Goal: Information Seeking & Learning: Stay updated

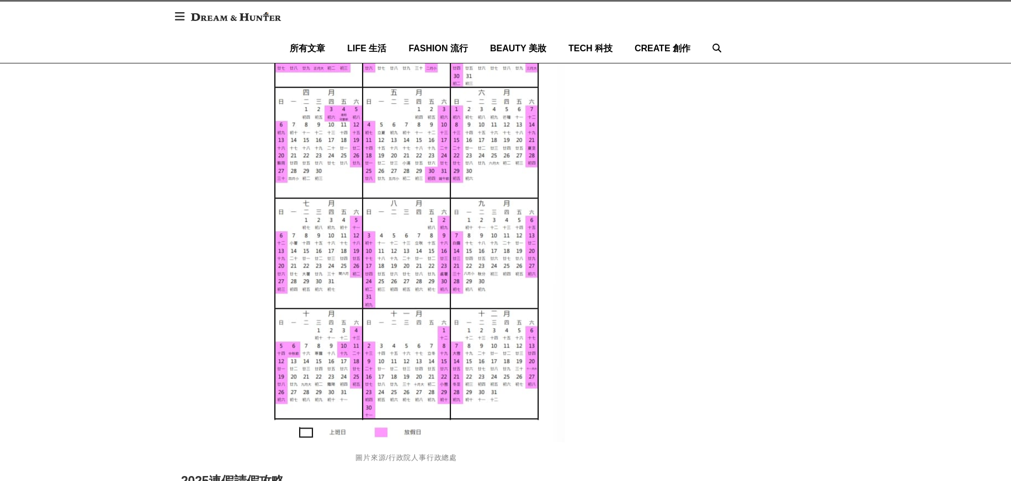
scroll to position [938, 0]
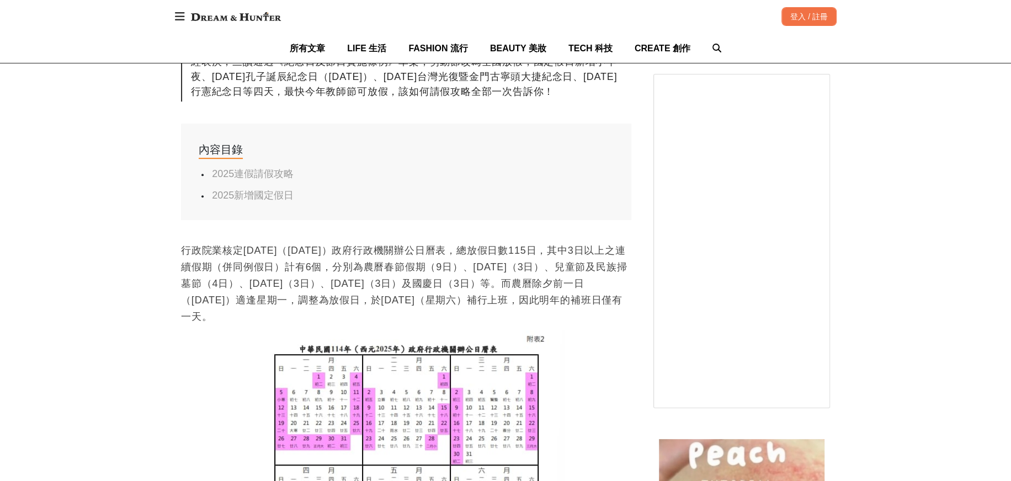
scroll to position [828, 0]
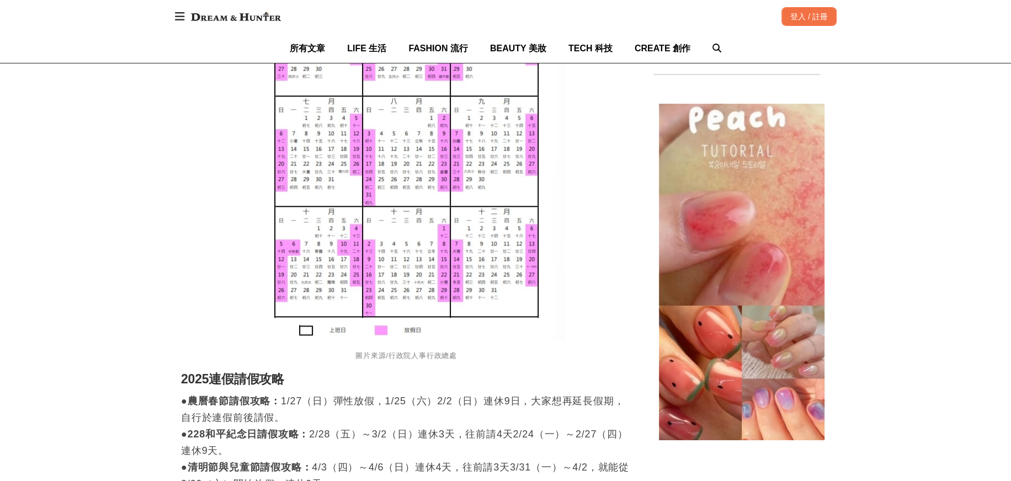
scroll to position [993, 0]
